Goal: Information Seeking & Learning: Compare options

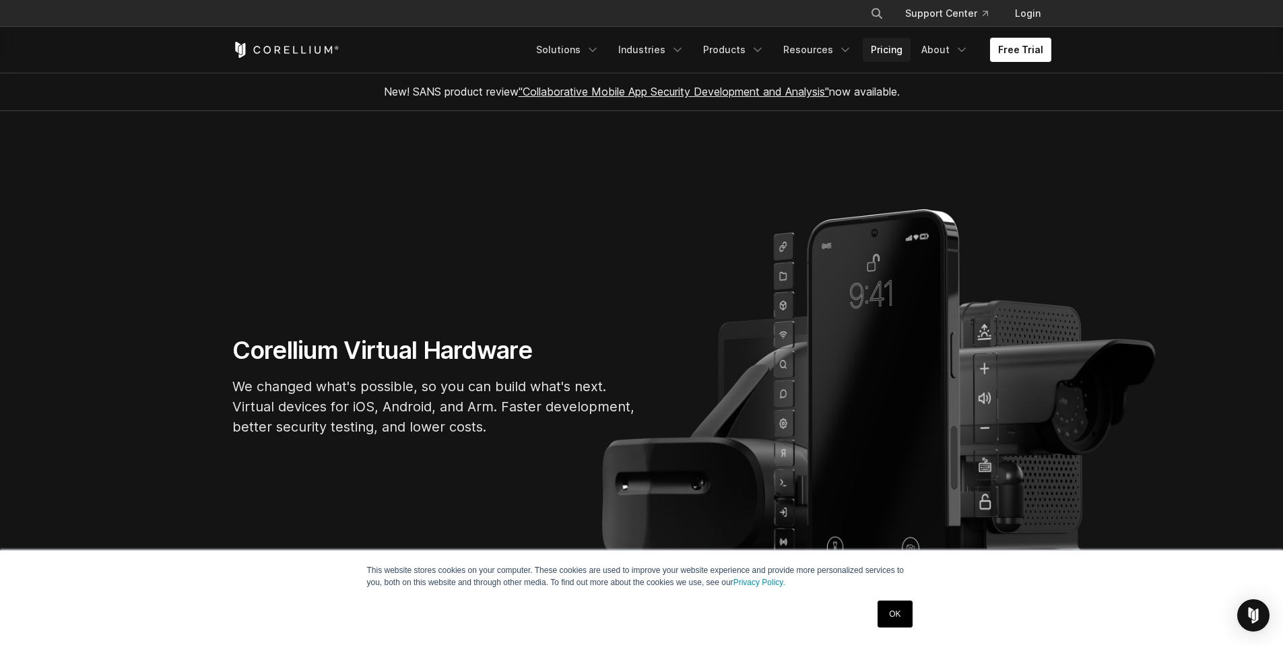
click at [890, 54] on link "Pricing" at bounding box center [887, 50] width 48 height 24
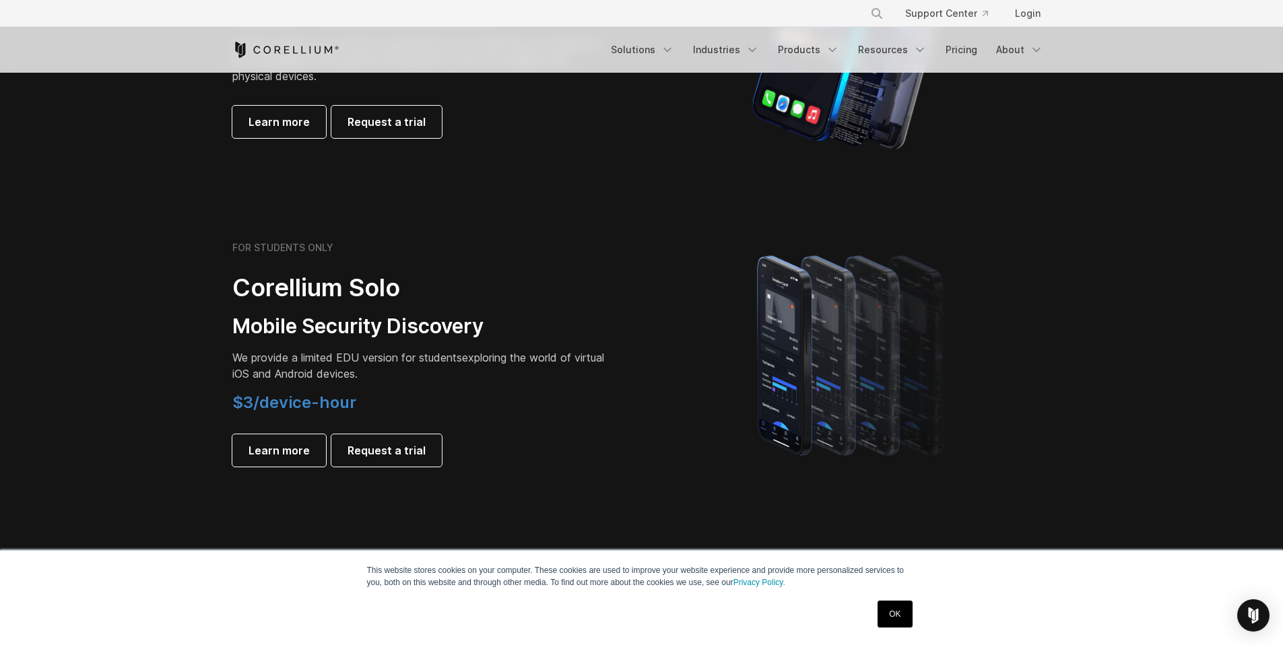
scroll to position [718, 0]
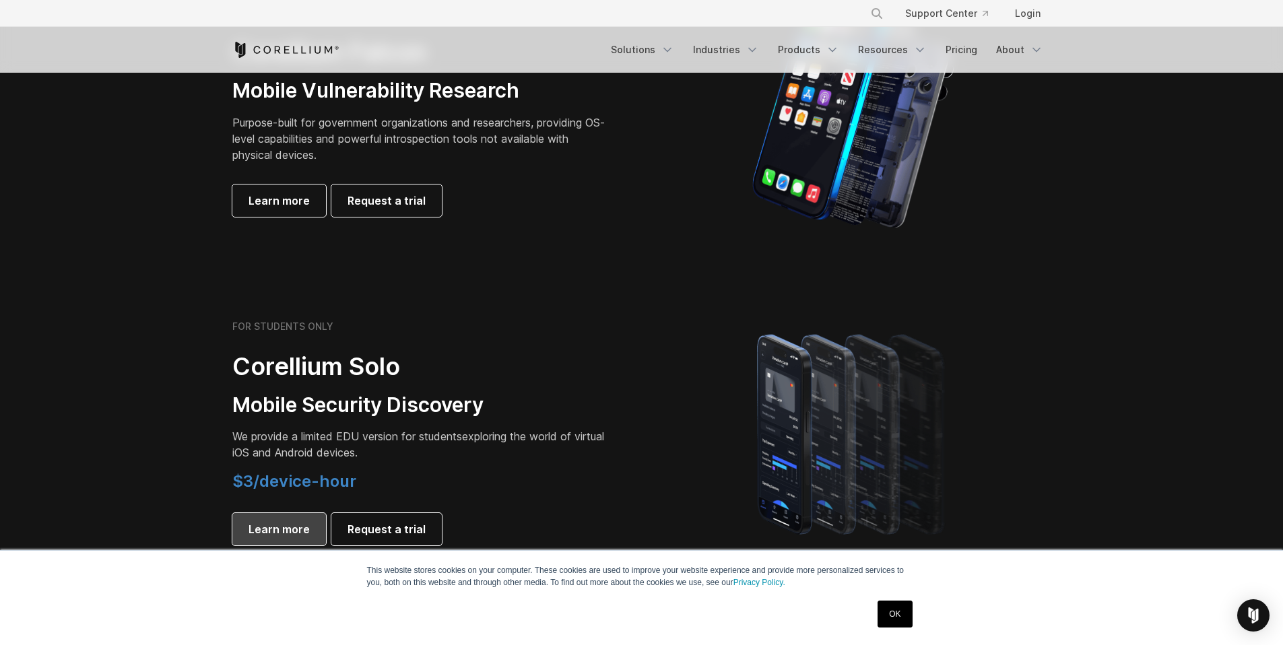
click at [294, 533] on span "Learn more" at bounding box center [278, 529] width 61 height 16
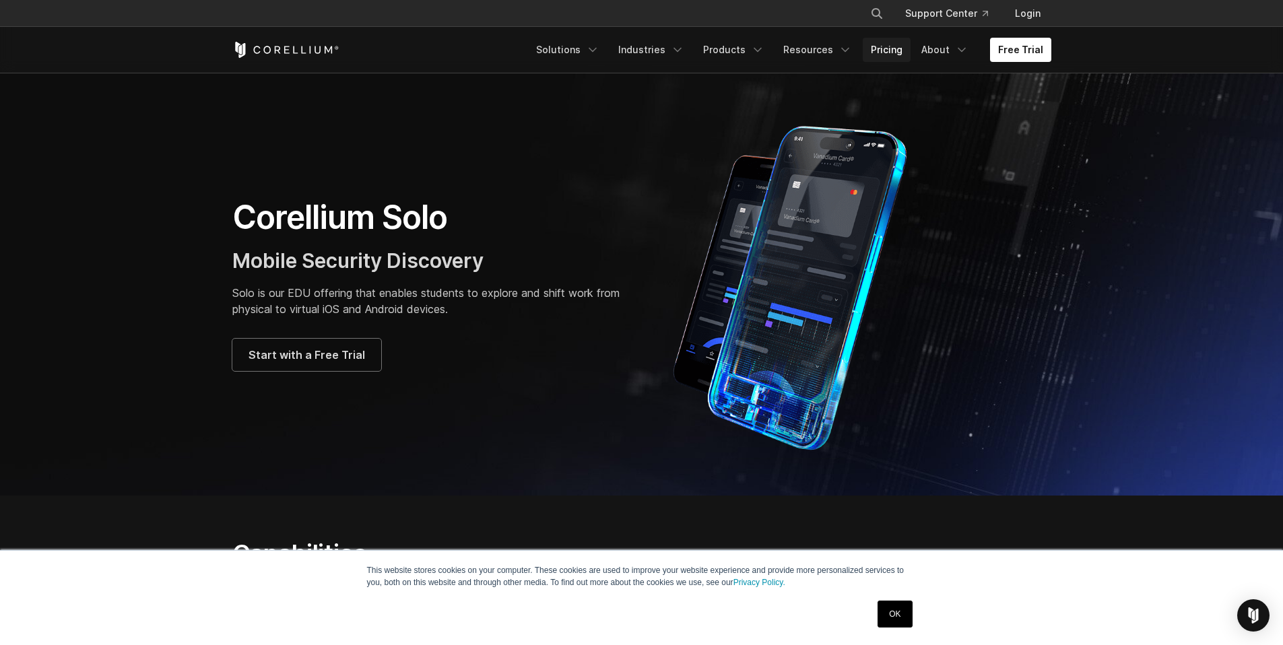
click at [892, 57] on link "Pricing" at bounding box center [887, 50] width 48 height 24
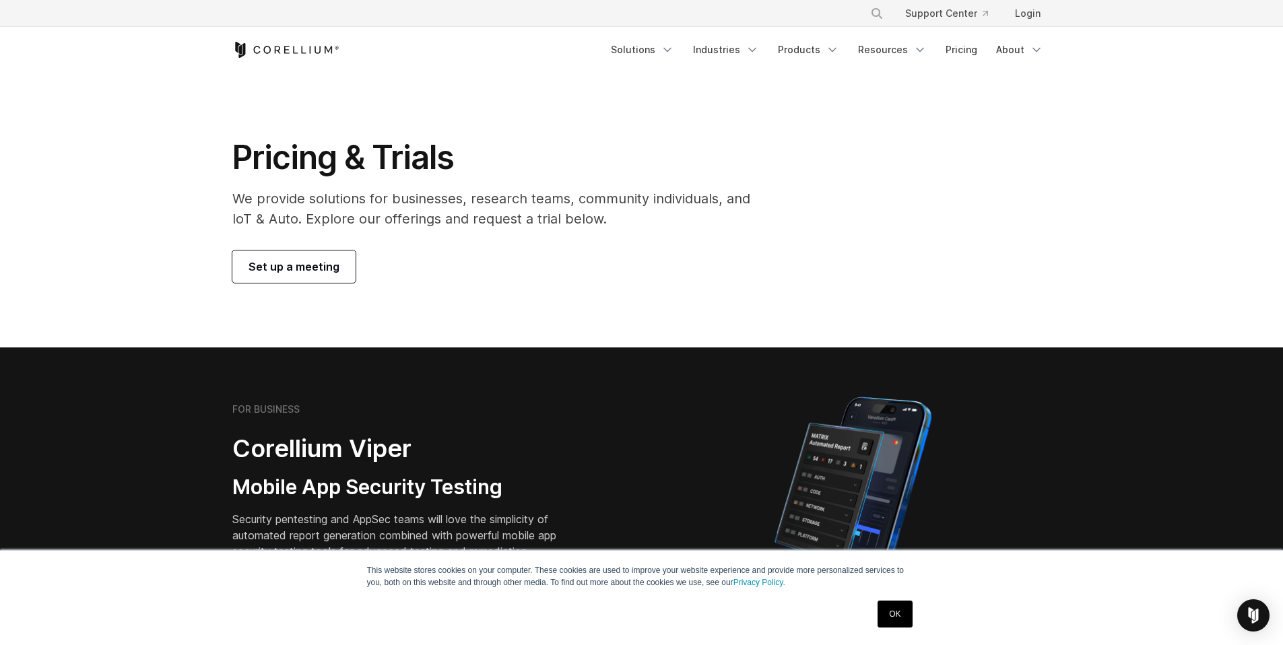
click at [902, 611] on link "OK" at bounding box center [894, 614] width 34 height 27
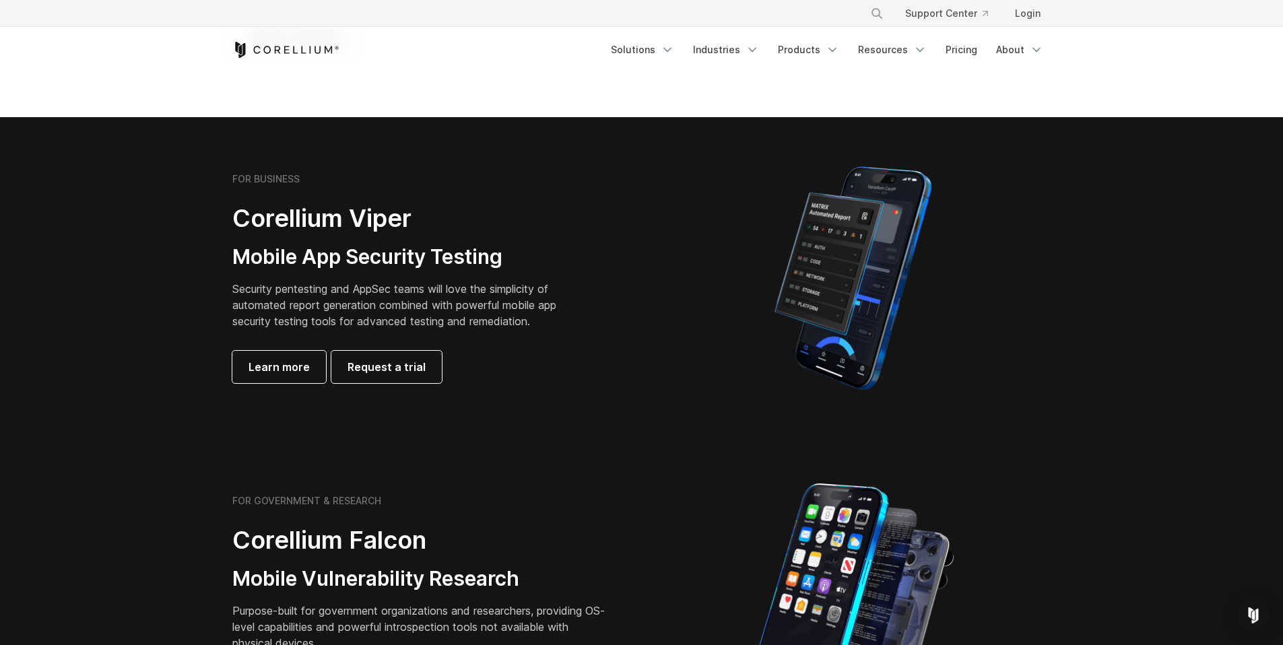
scroll to position [364, 0]
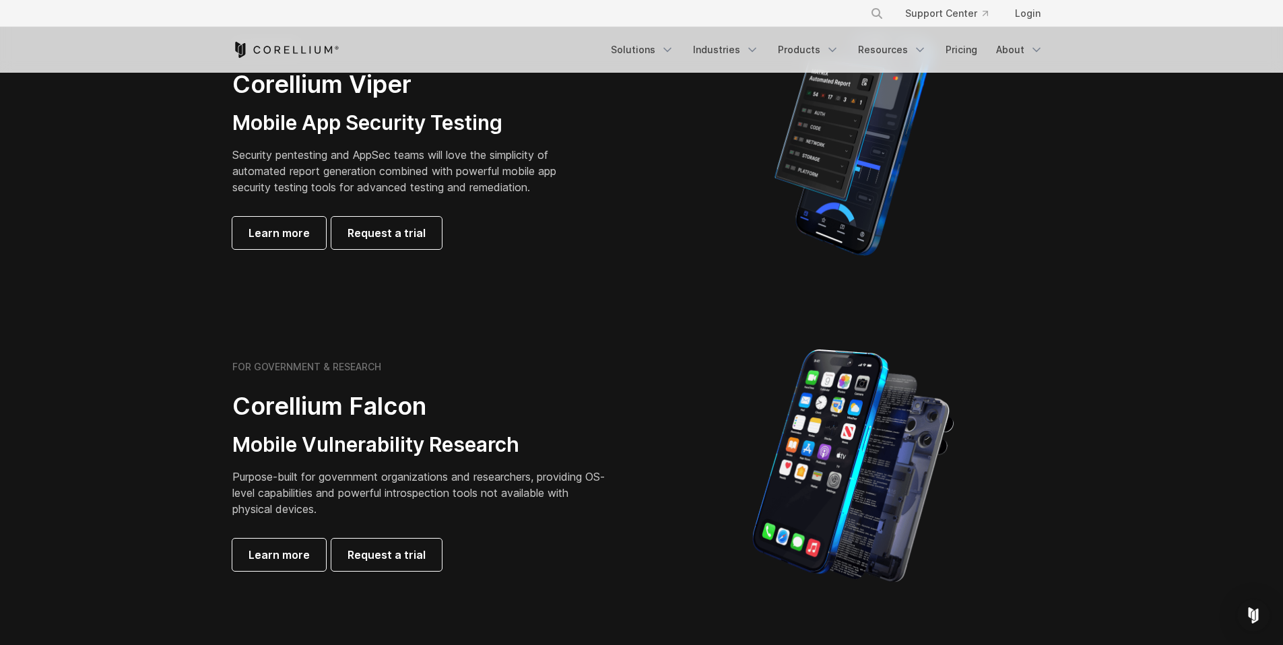
drag, startPoint x: 653, startPoint y: 461, endPoint x: 652, endPoint y: 527, distance: 66.7
click at [652, 527] on div at bounding box center [853, 466] width 423 height 236
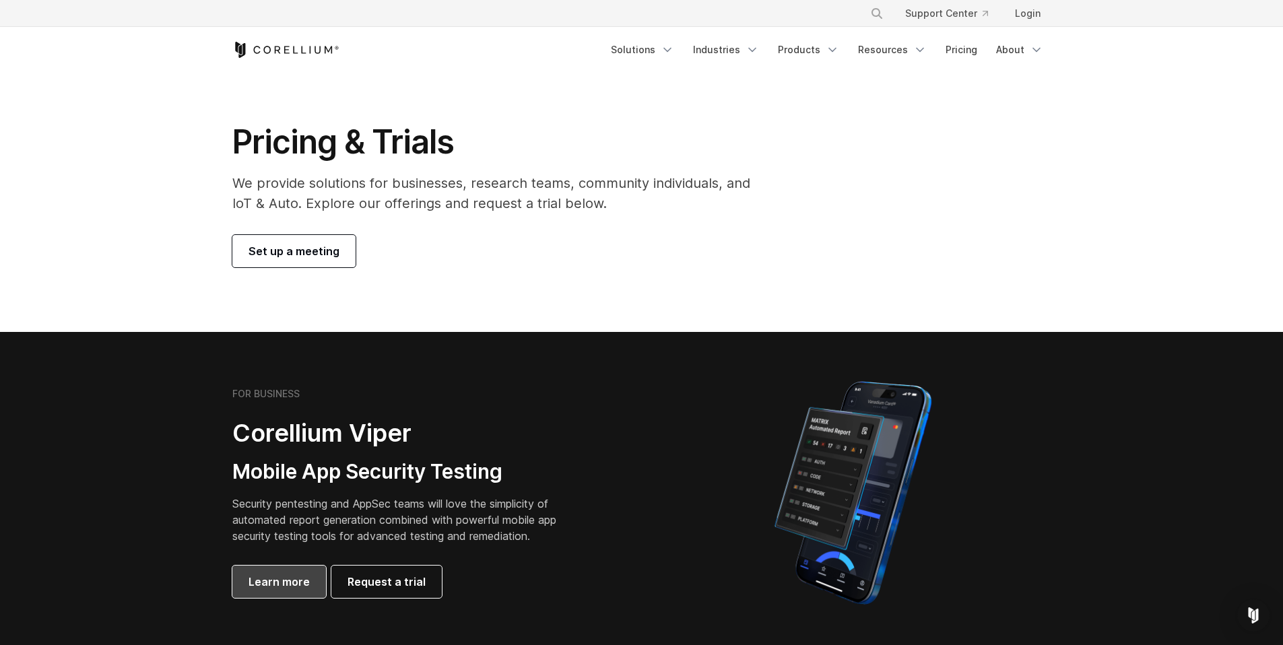
scroll to position [0, 0]
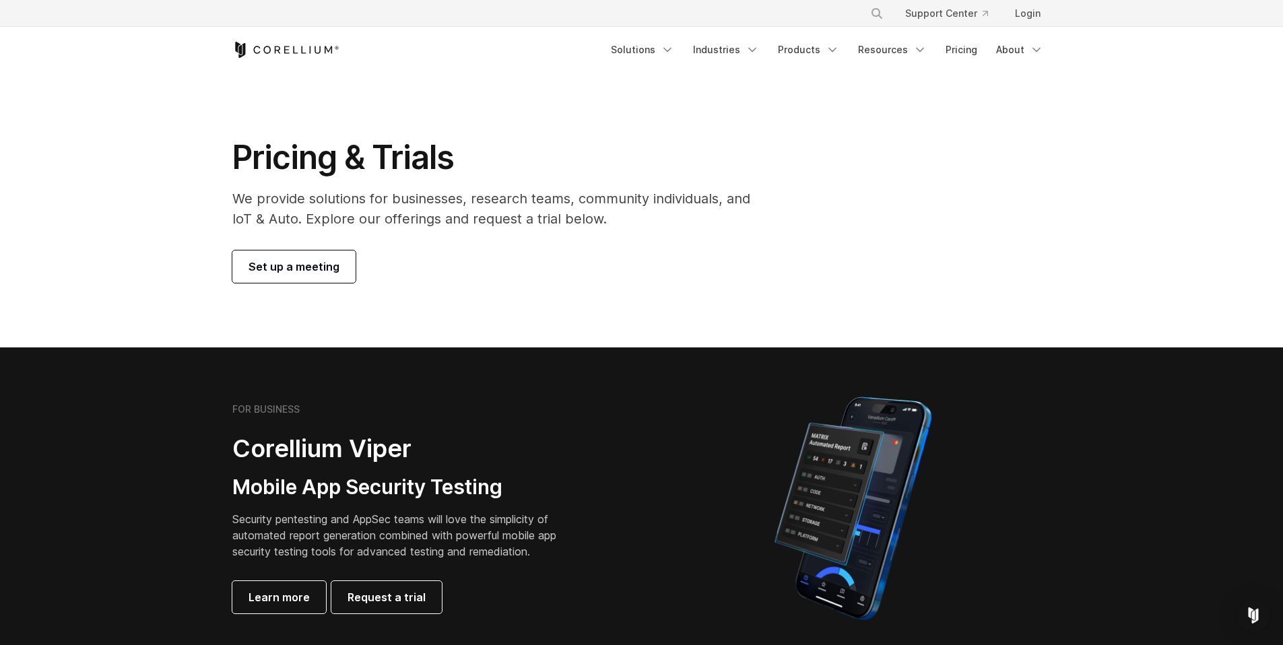
click at [316, 267] on span "Set up a meeting" at bounding box center [293, 267] width 91 height 16
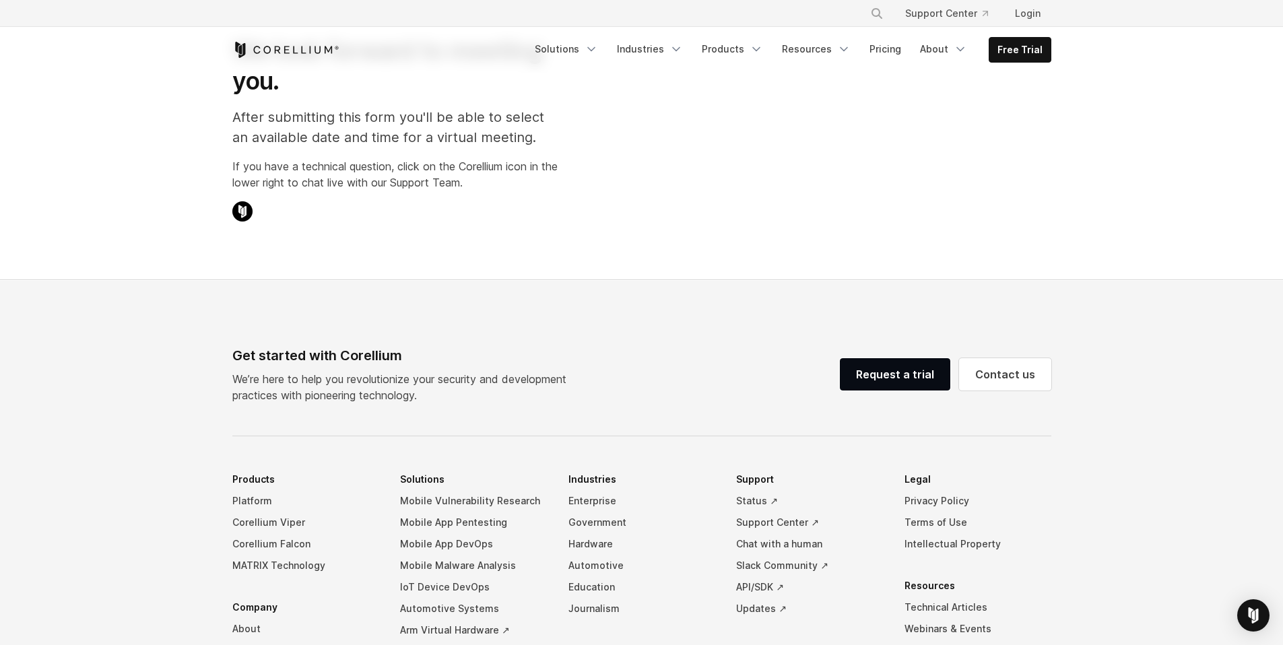
select select "**"
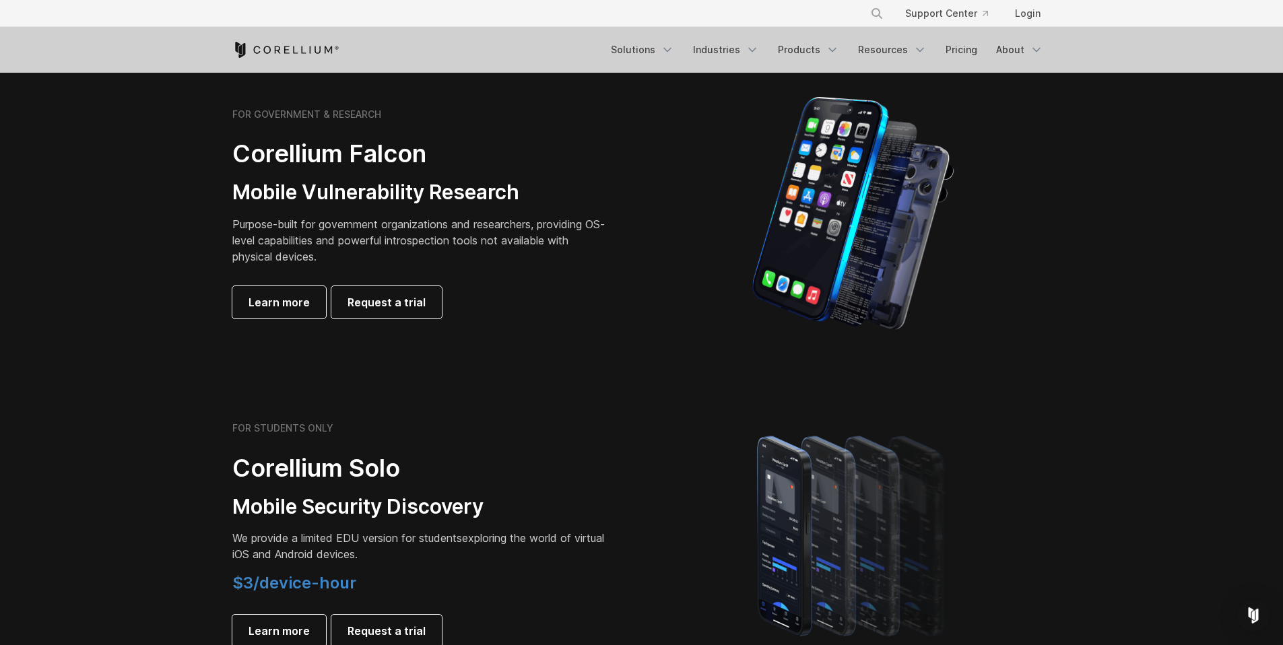
scroll to position [624, 0]
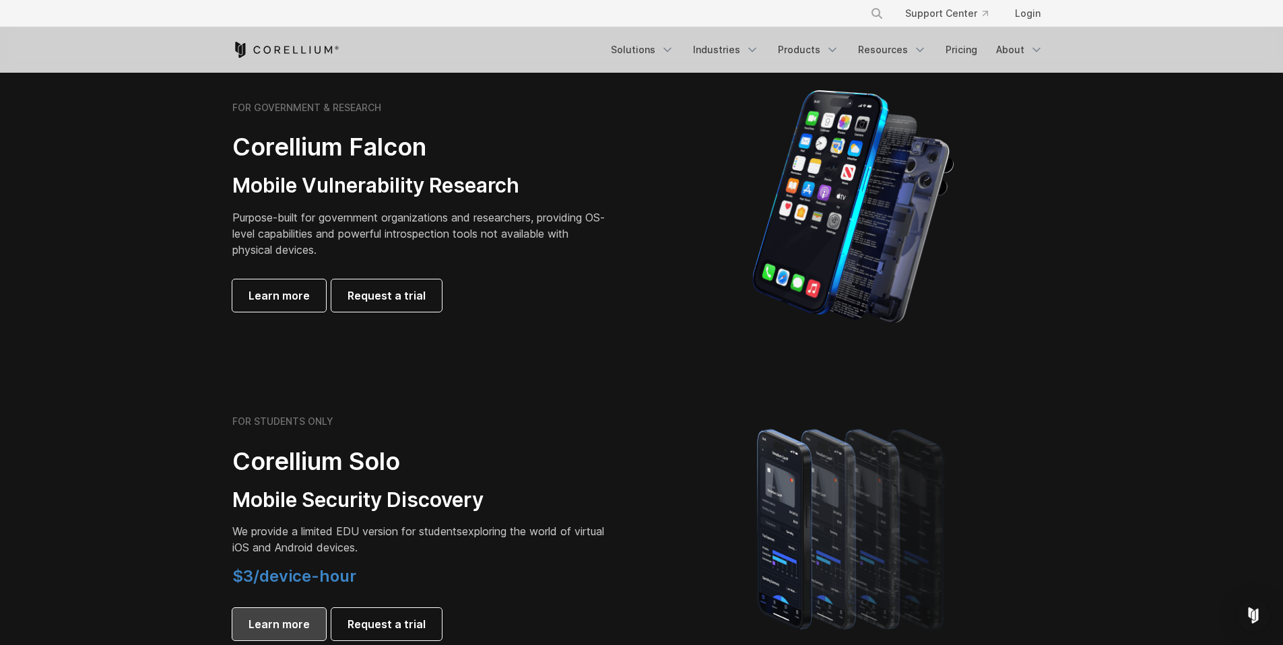
click at [281, 617] on span "Learn more" at bounding box center [278, 624] width 61 height 16
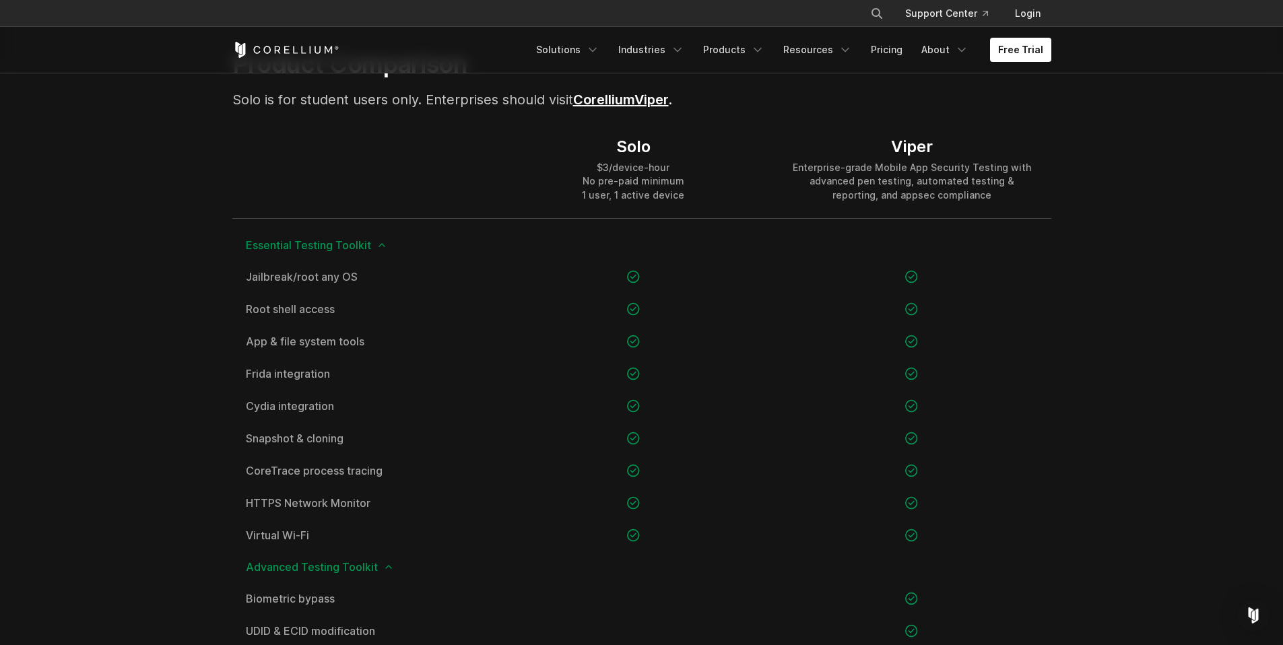
scroll to position [629, 0]
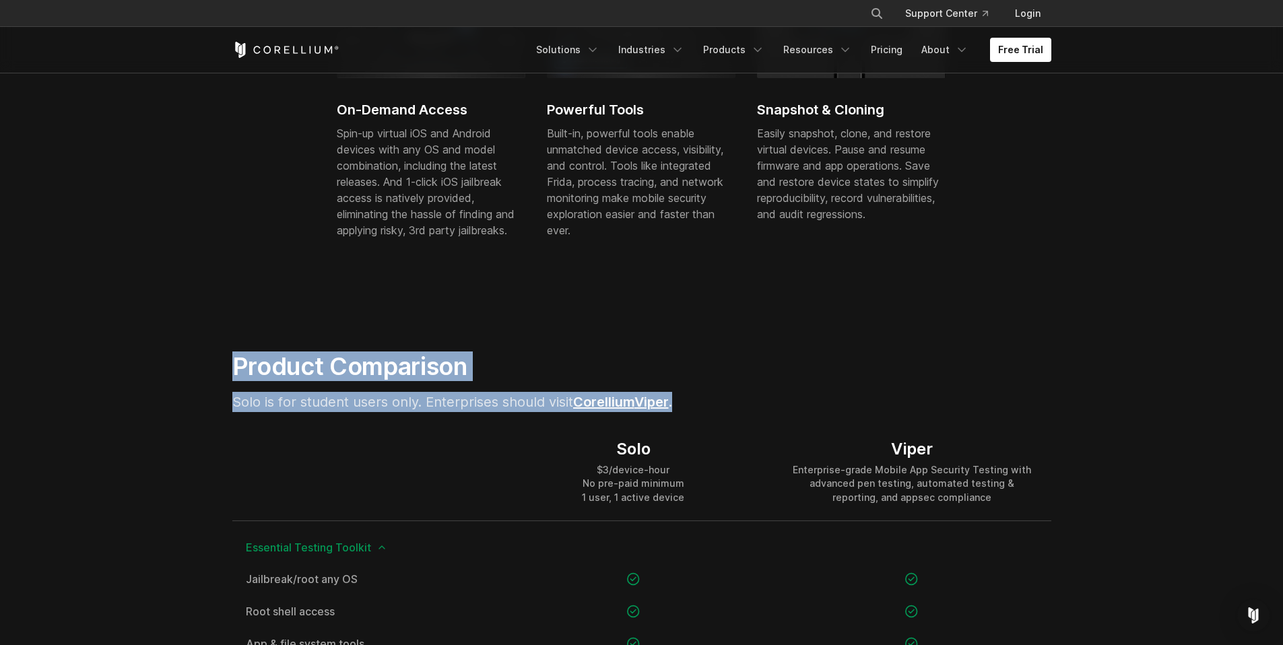
drag, startPoint x: 634, startPoint y: 360, endPoint x: 711, endPoint y: 411, distance: 92.3
click at [732, 389] on div "Product Comparison Solo is for student users only. Enterprises should visit Cor…" at bounding box center [501, 386] width 564 height 71
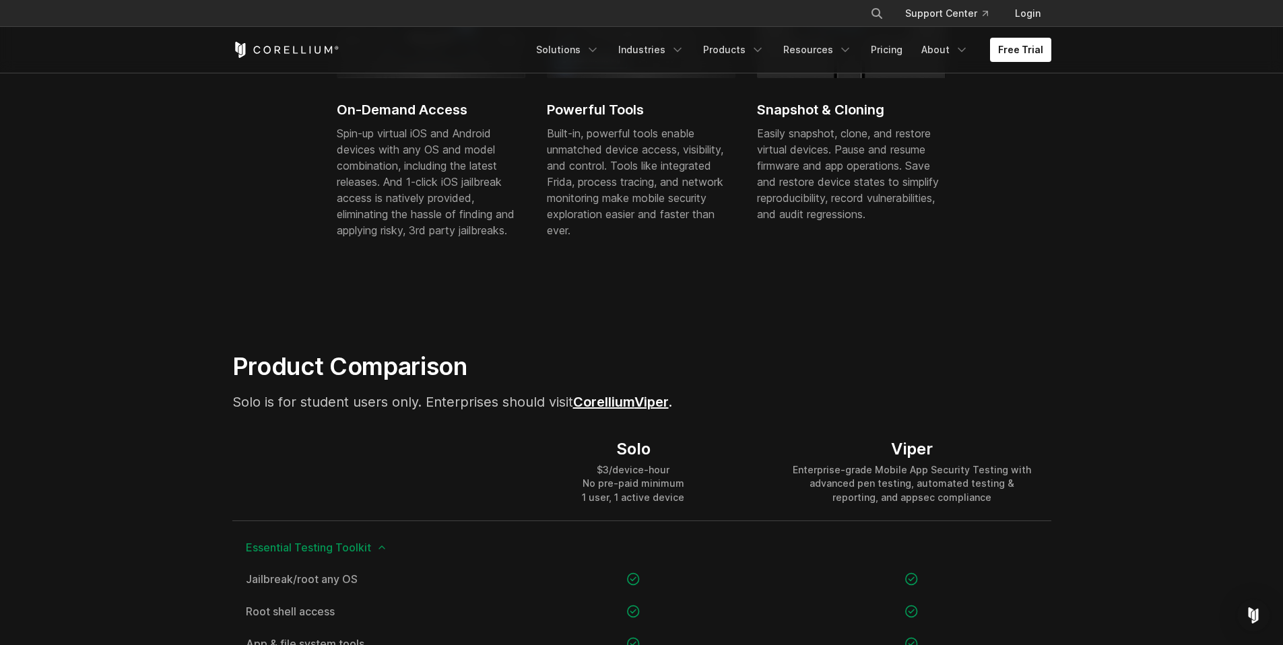
click at [659, 403] on link "Viper" at bounding box center [651, 402] width 34 height 16
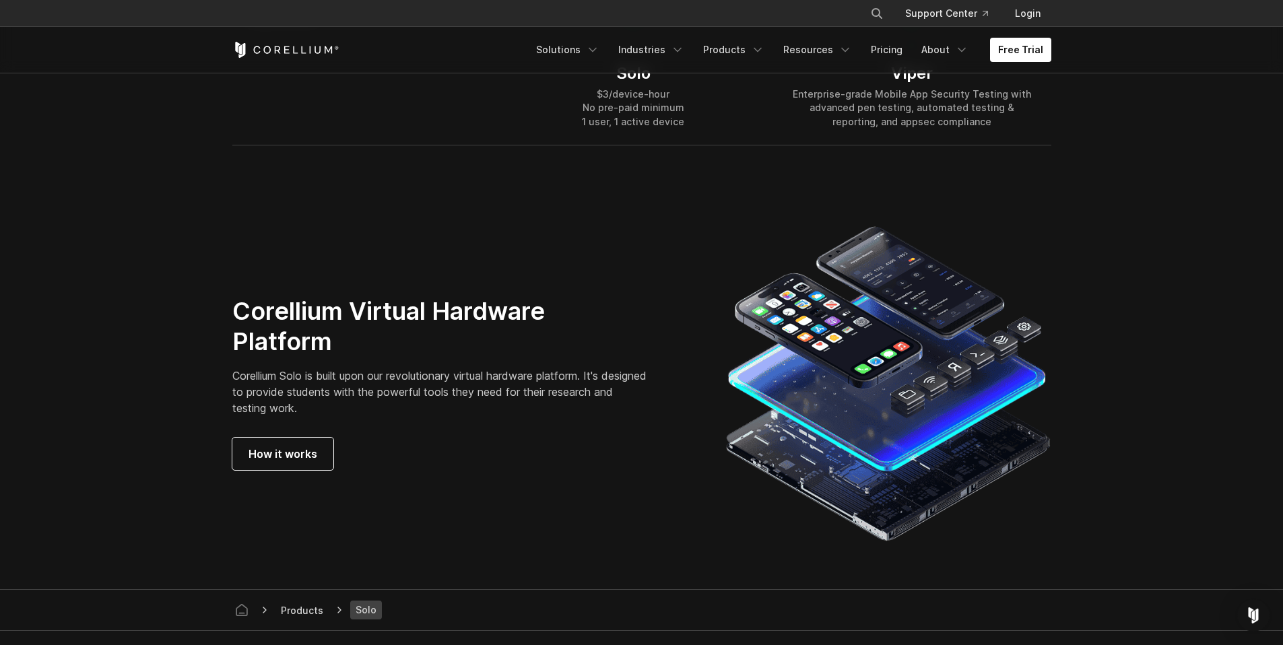
scroll to position [2145, 0]
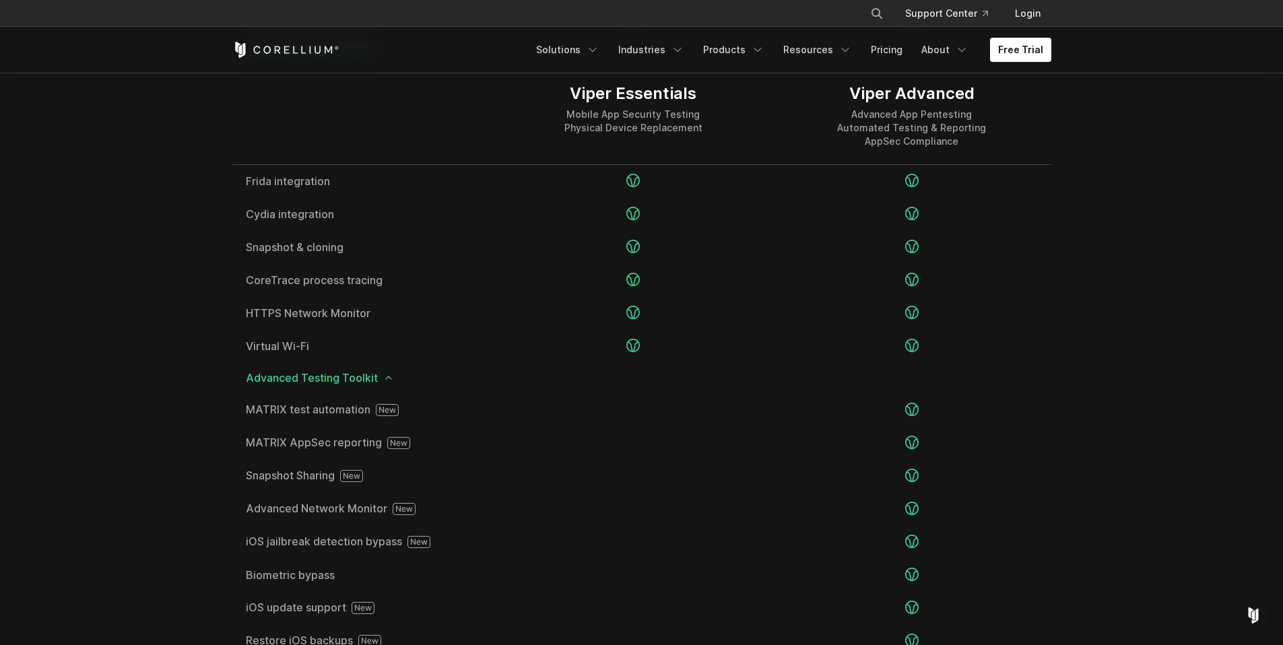
scroll to position [2275, 0]
